Goal: Task Accomplishment & Management: Use online tool/utility

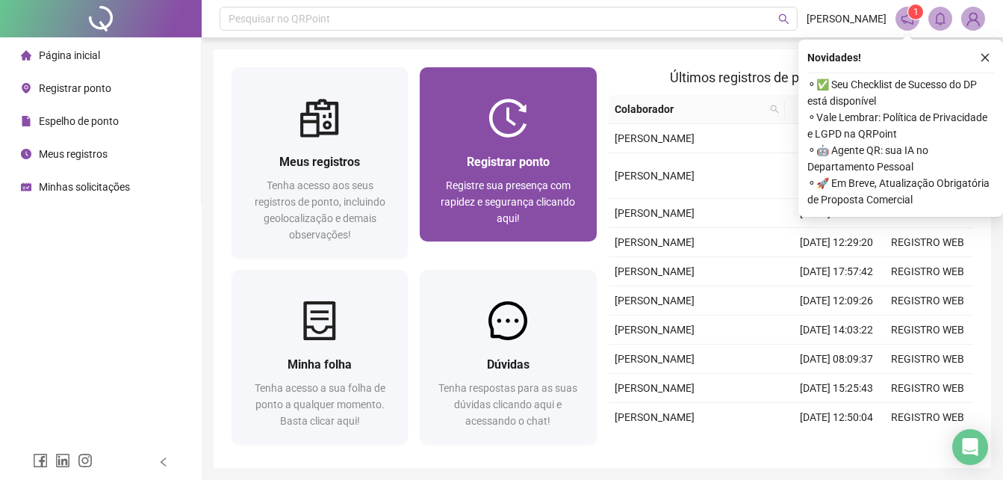
click at [441, 109] on div at bounding box center [508, 118] width 176 height 39
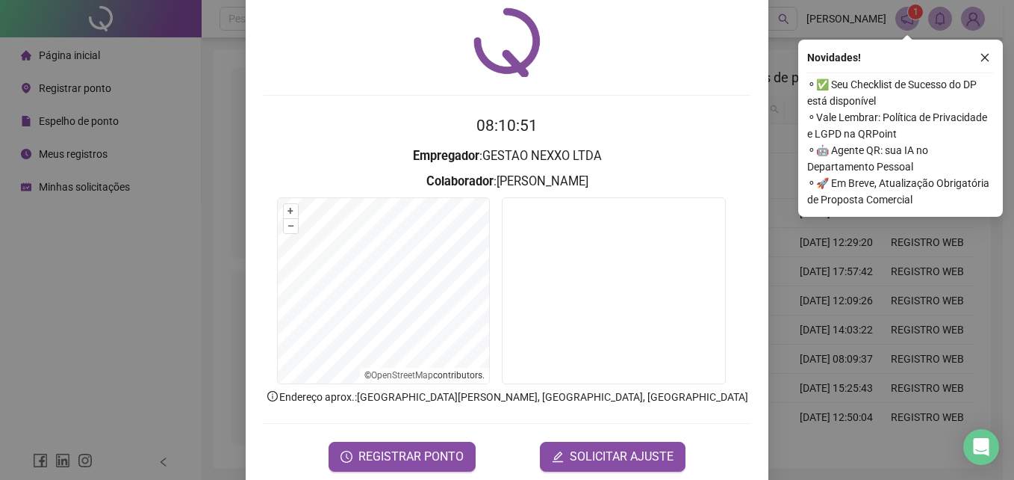
scroll to position [71, 0]
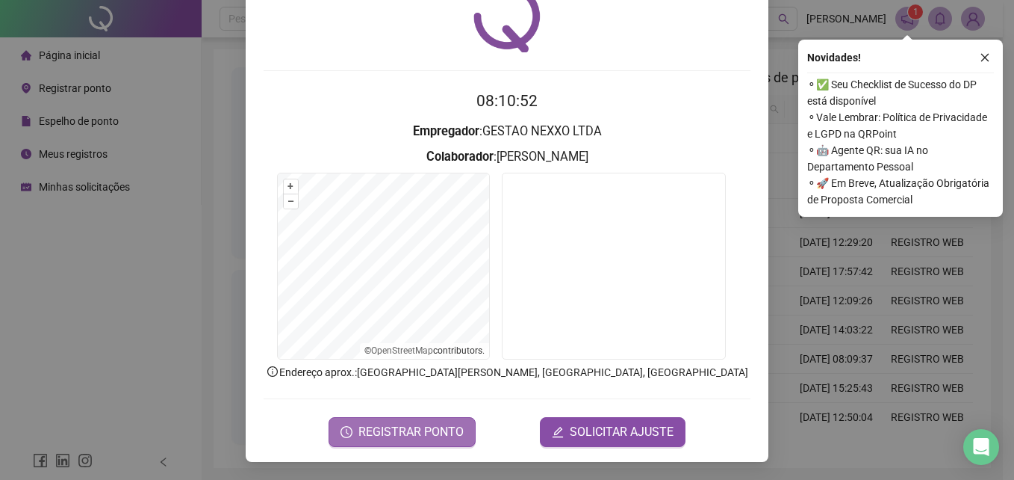
click at [412, 446] on button "REGISTRAR PONTO" at bounding box center [402, 432] width 147 height 30
